Goal: Task Accomplishment & Management: Use online tool/utility

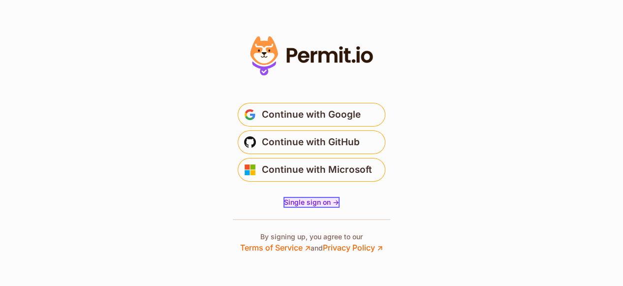
click at [318, 204] on span "Single sign on ->" at bounding box center [311, 202] width 55 height 8
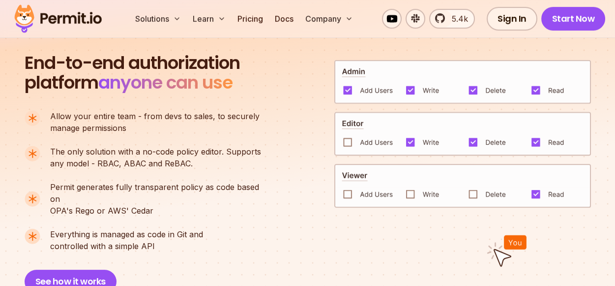
scroll to position [749, 0]
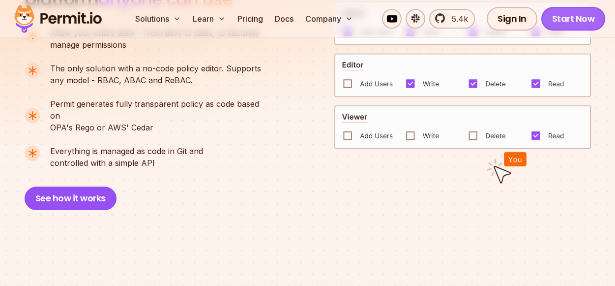
click at [577, 21] on link "Start Now" at bounding box center [573, 19] width 64 height 24
